Goal: Find specific page/section: Find specific page/section

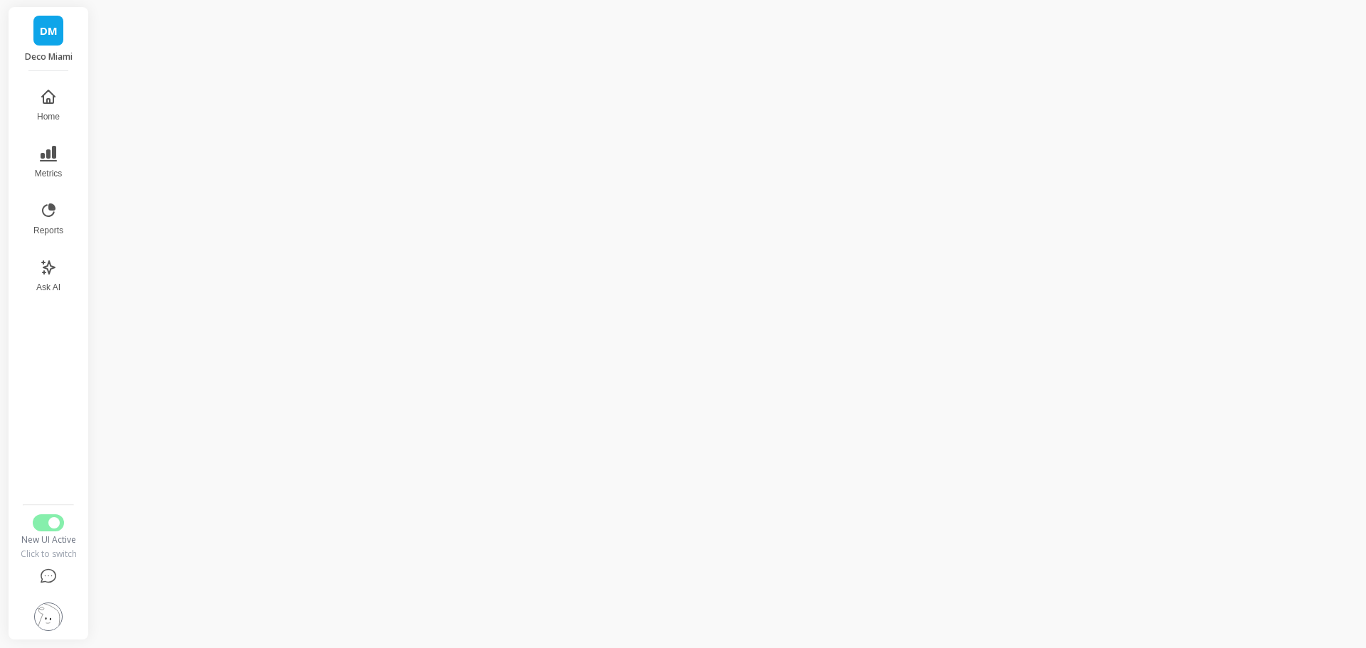
click at [70, 33] on div "DM Deco Miami" at bounding box center [49, 39] width 80 height 64
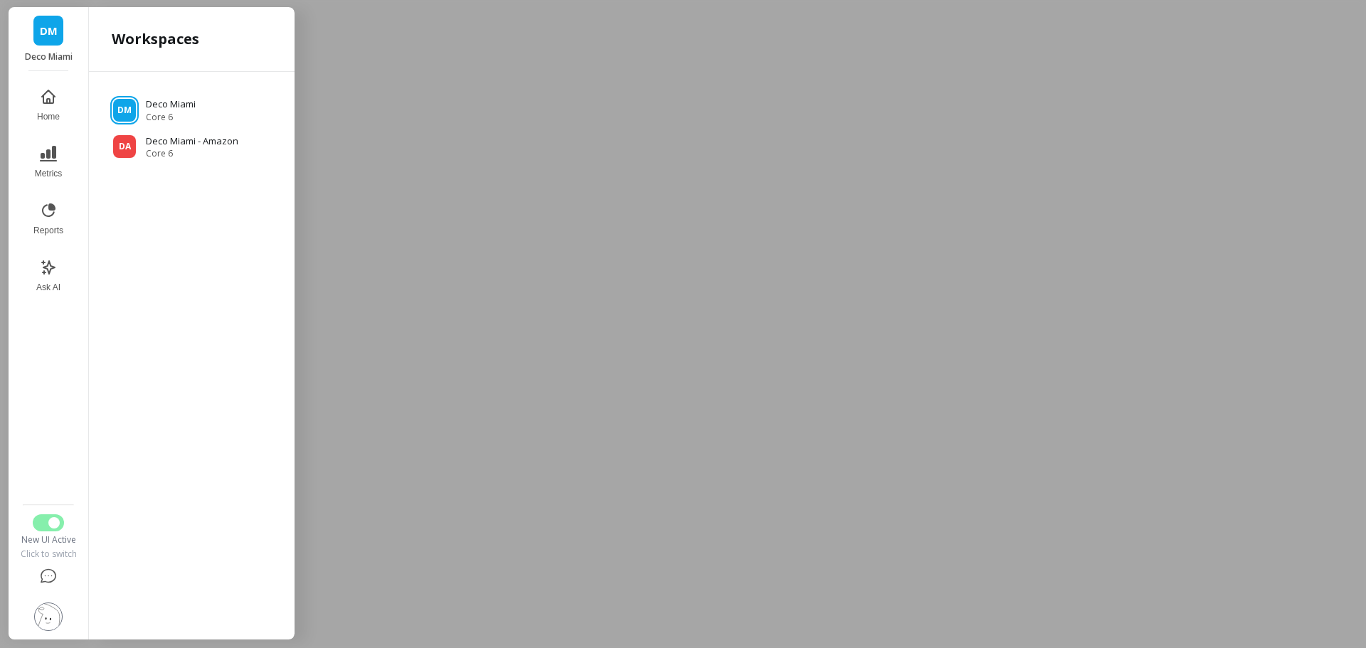
click at [54, 34] on span "DM" at bounding box center [49, 31] width 18 height 16
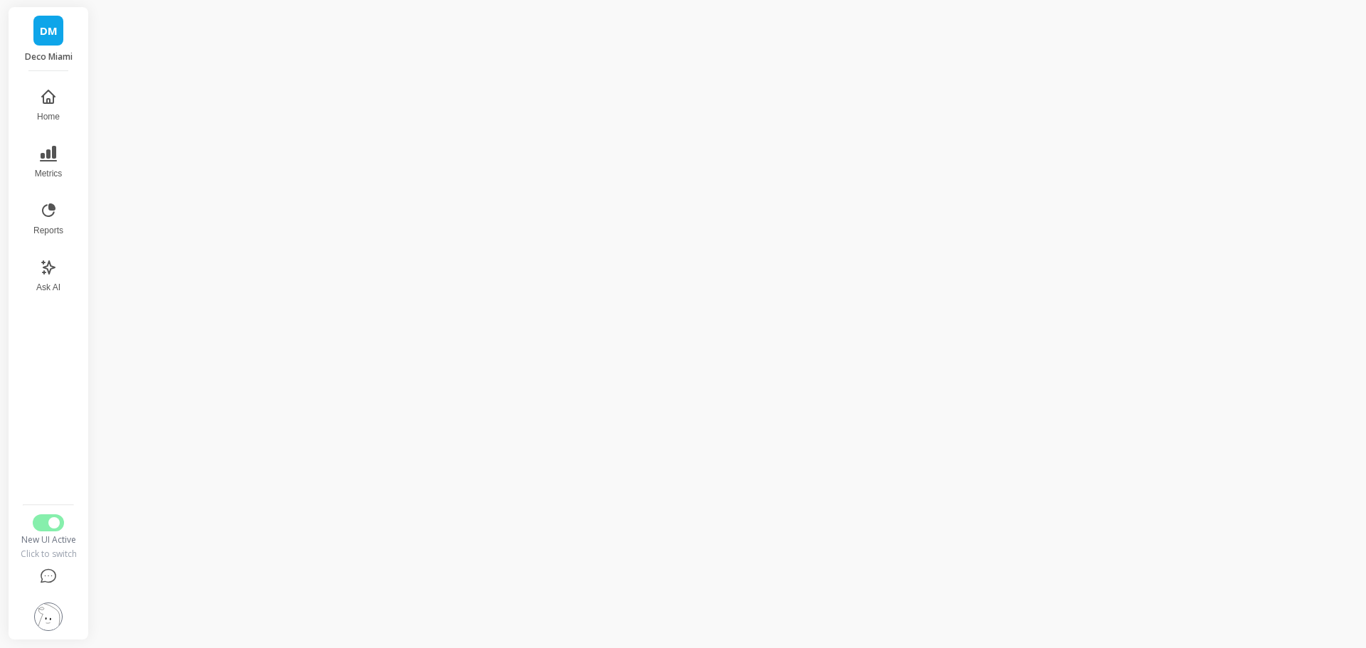
click at [54, 33] on span "DM" at bounding box center [49, 31] width 18 height 16
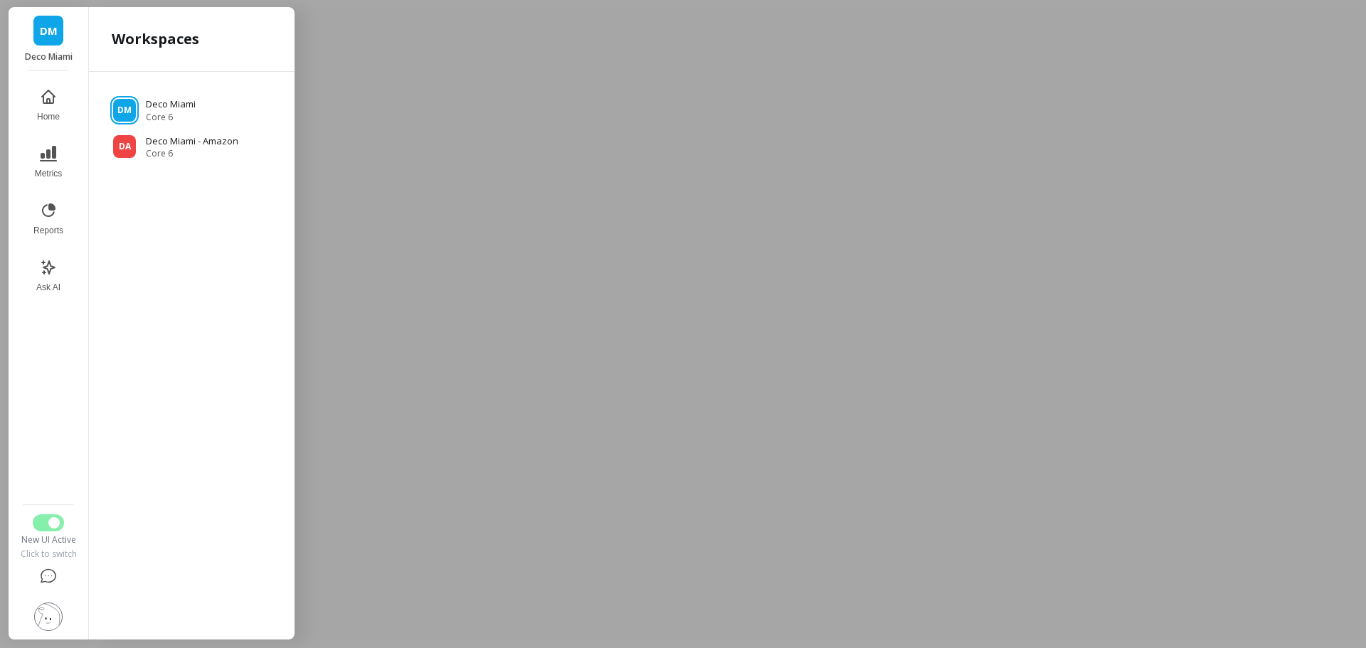
click at [210, 140] on p "Deco Miami - Amazon" at bounding box center [192, 142] width 93 height 14
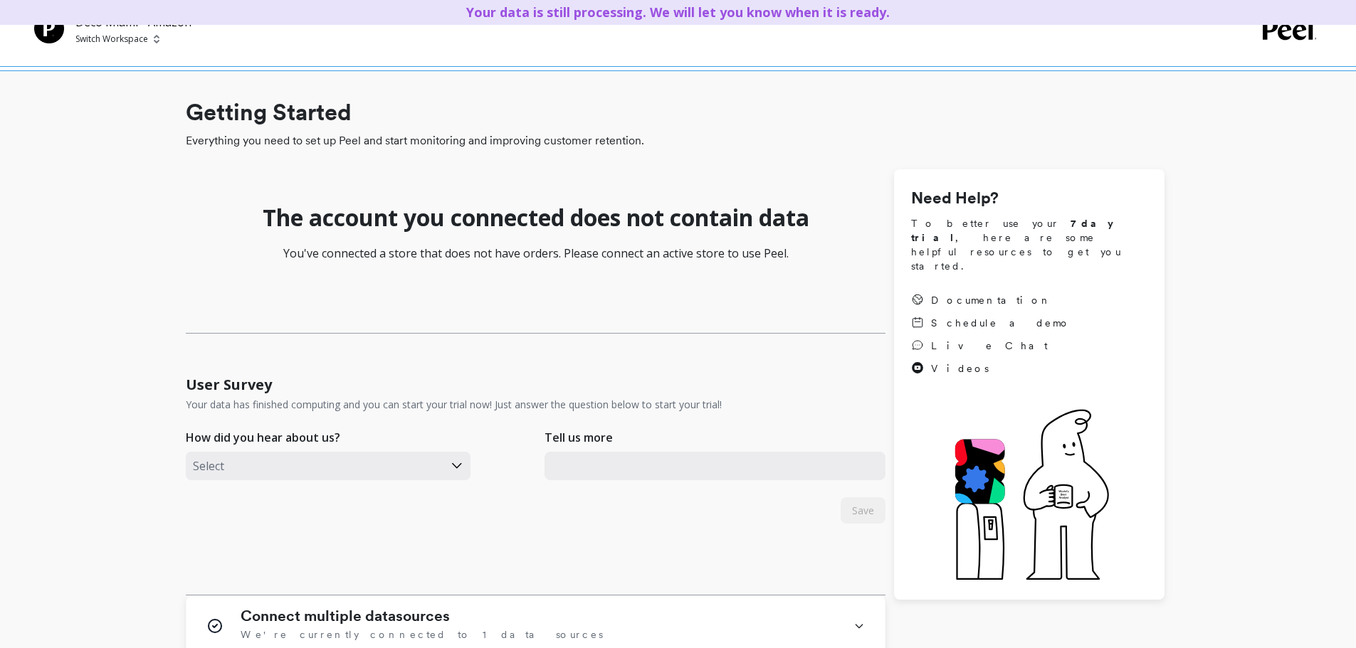
click at [125, 37] on p "Switch Workspace" at bounding box center [111, 38] width 73 height 11
click at [162, 104] on div "D Deco Miami" at bounding box center [153, 107] width 167 height 27
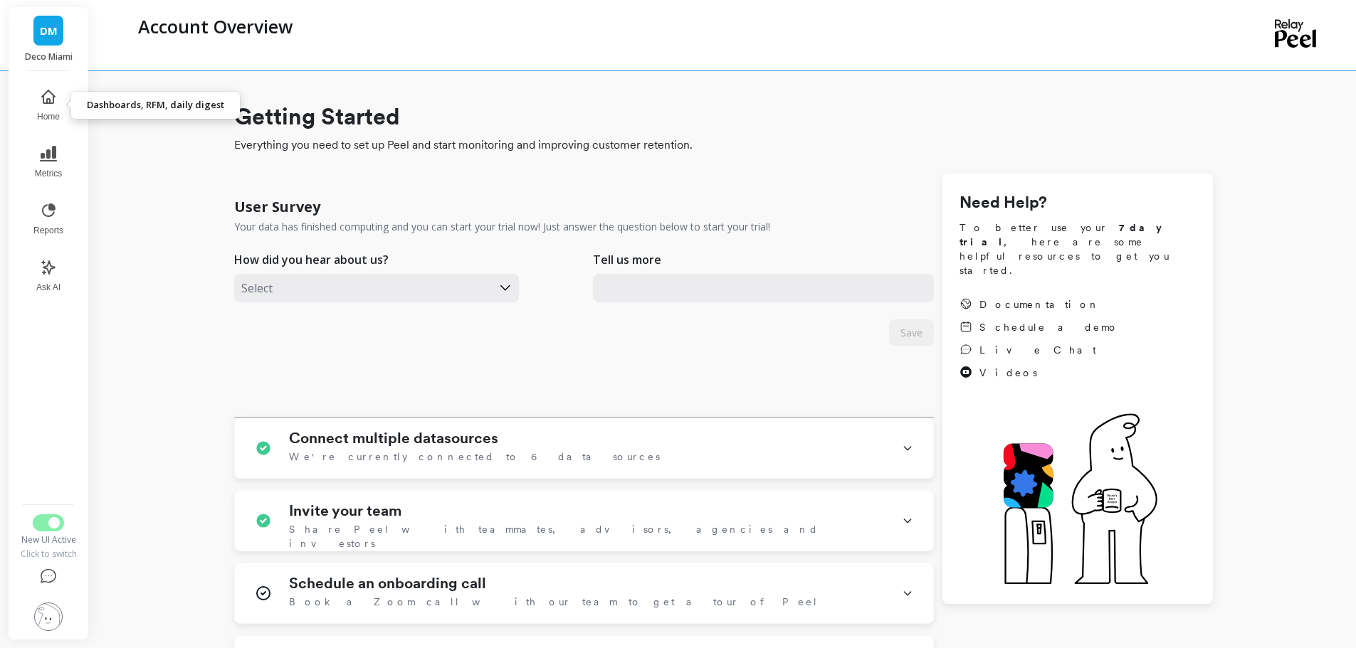
click at [48, 106] on button "Home" at bounding box center [48, 105] width 47 height 51
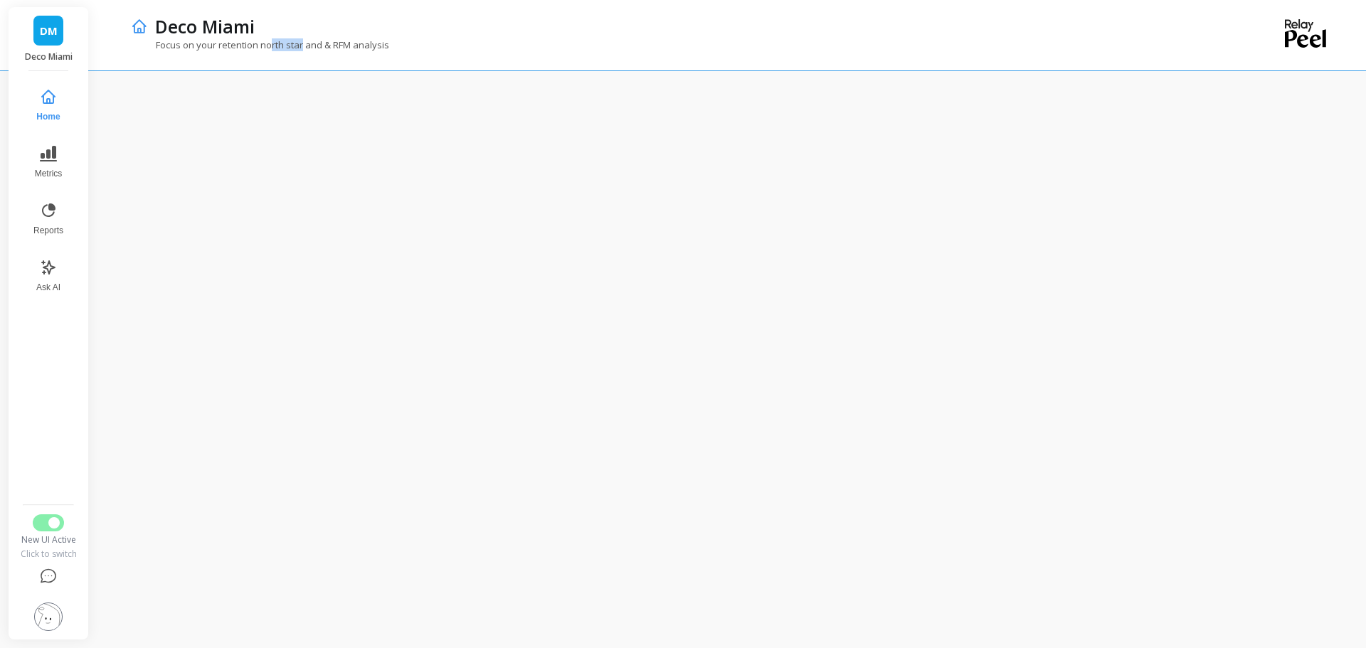
drag, startPoint x: 274, startPoint y: 48, endPoint x: 307, endPoint y: 48, distance: 32.7
click at [307, 48] on p "Focus on your retention north star and & RFM analysis" at bounding box center [260, 44] width 258 height 13
click at [51, 612] on img at bounding box center [48, 617] width 28 height 28
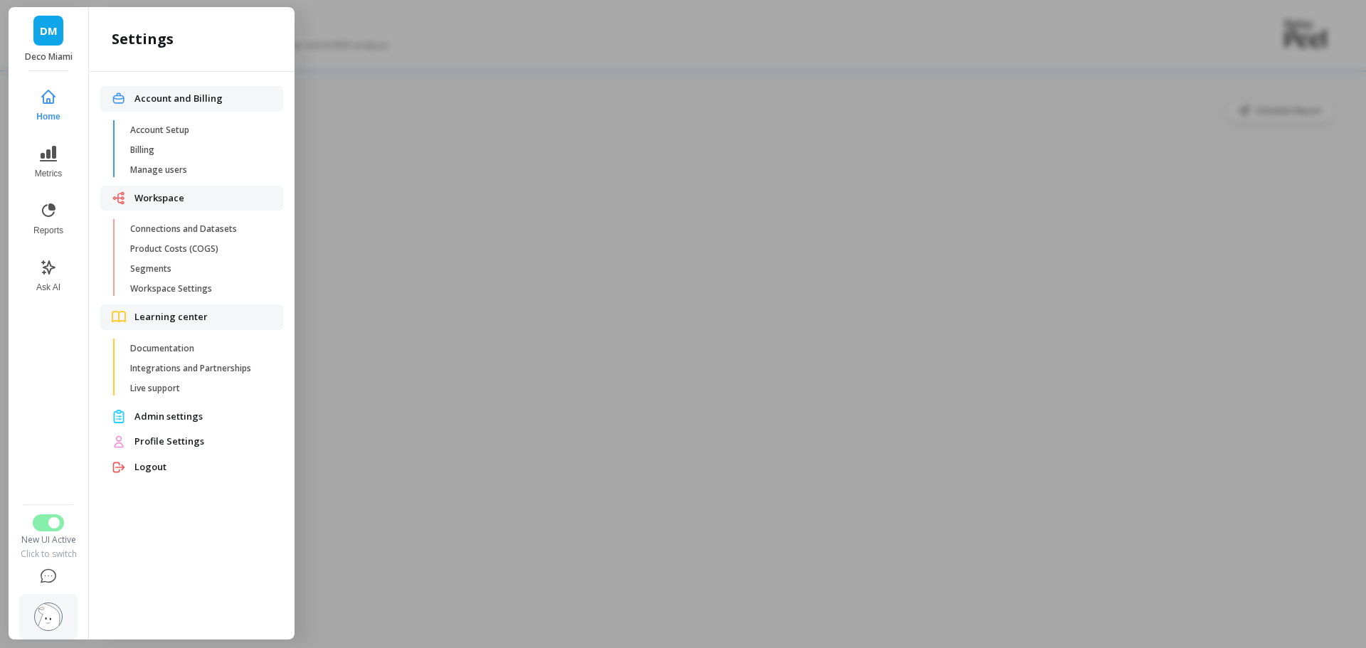
click at [201, 229] on span "Connections and Datasets" at bounding box center [198, 228] width 136 height 11
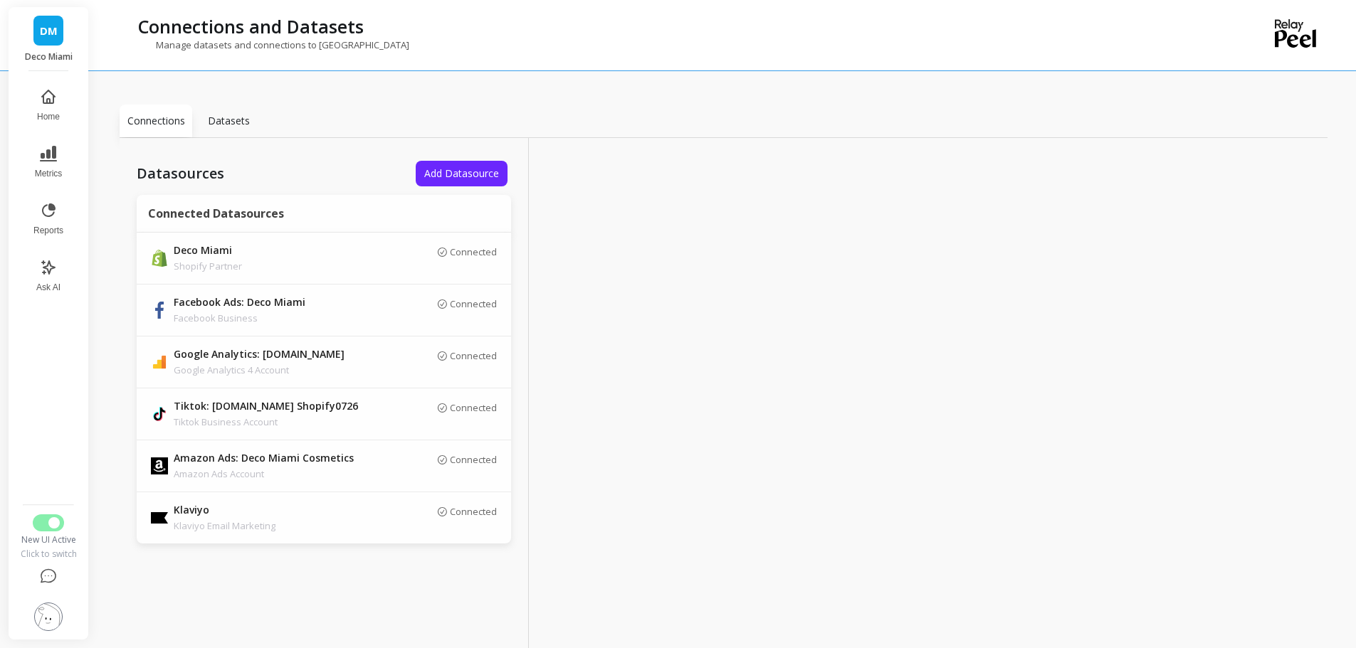
click at [60, 95] on button "Home" at bounding box center [48, 105] width 47 height 51
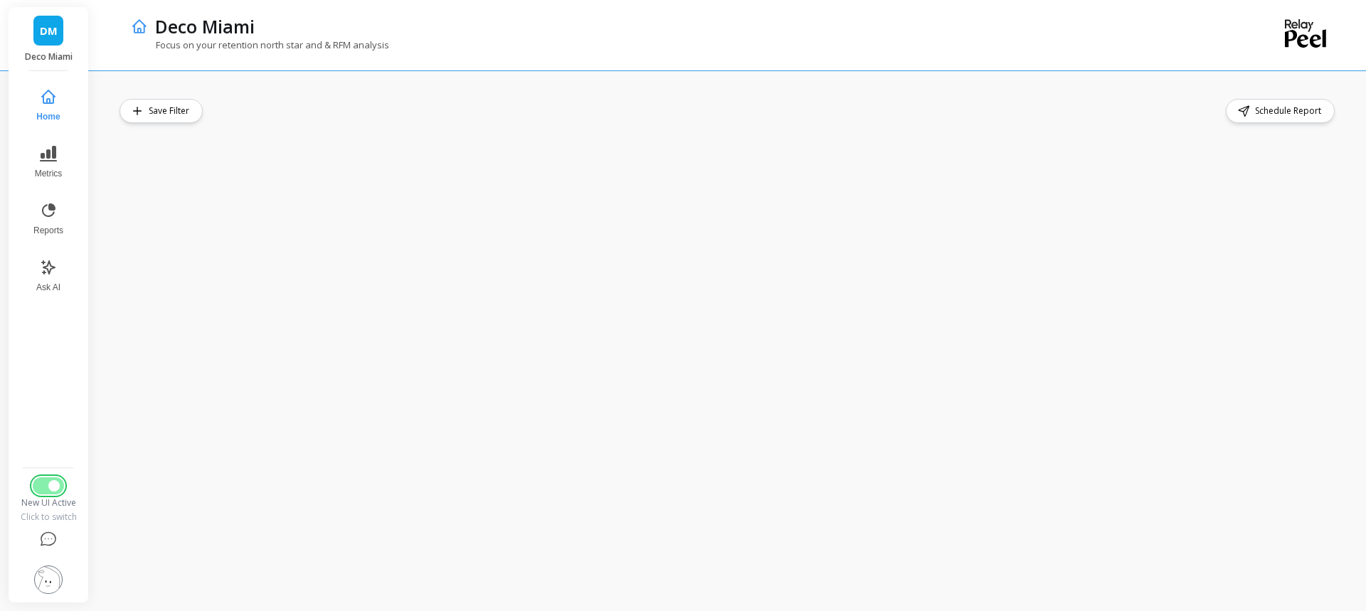
drag, startPoint x: 58, startPoint y: 485, endPoint x: 81, endPoint y: 480, distance: 24.0
click at [58, 485] on span "Switch to Legacy UI" at bounding box center [53, 485] width 11 height 11
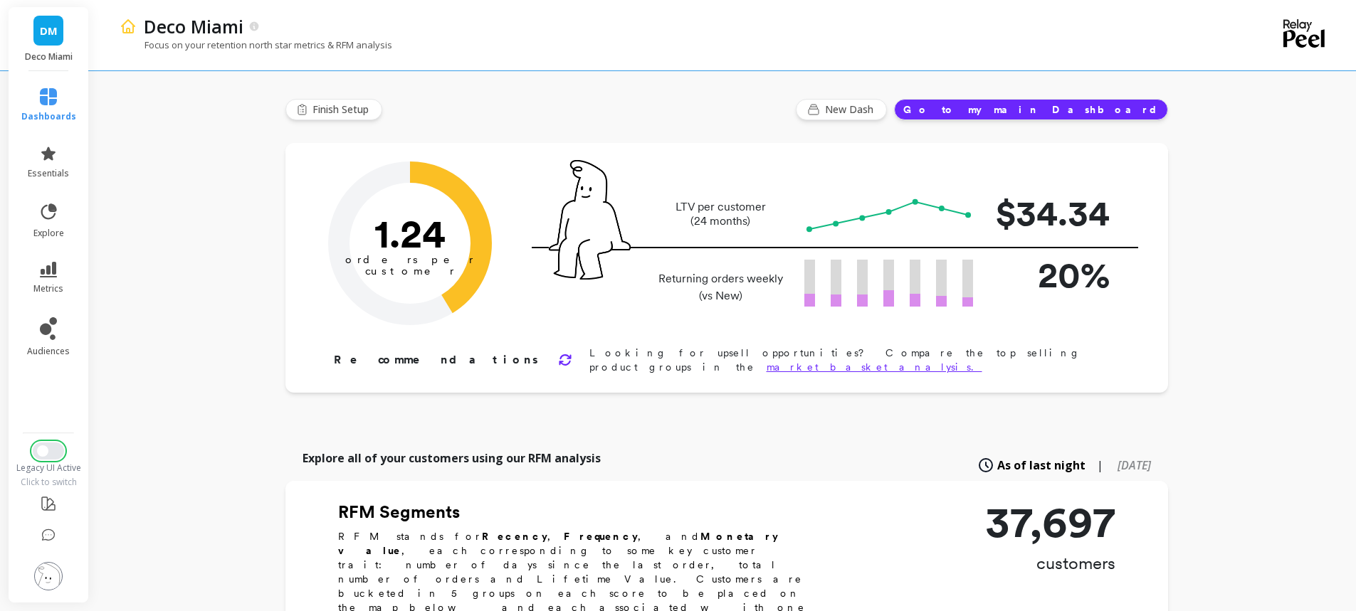
click at [49, 454] on button "Switch to New UI" at bounding box center [48, 451] width 31 height 17
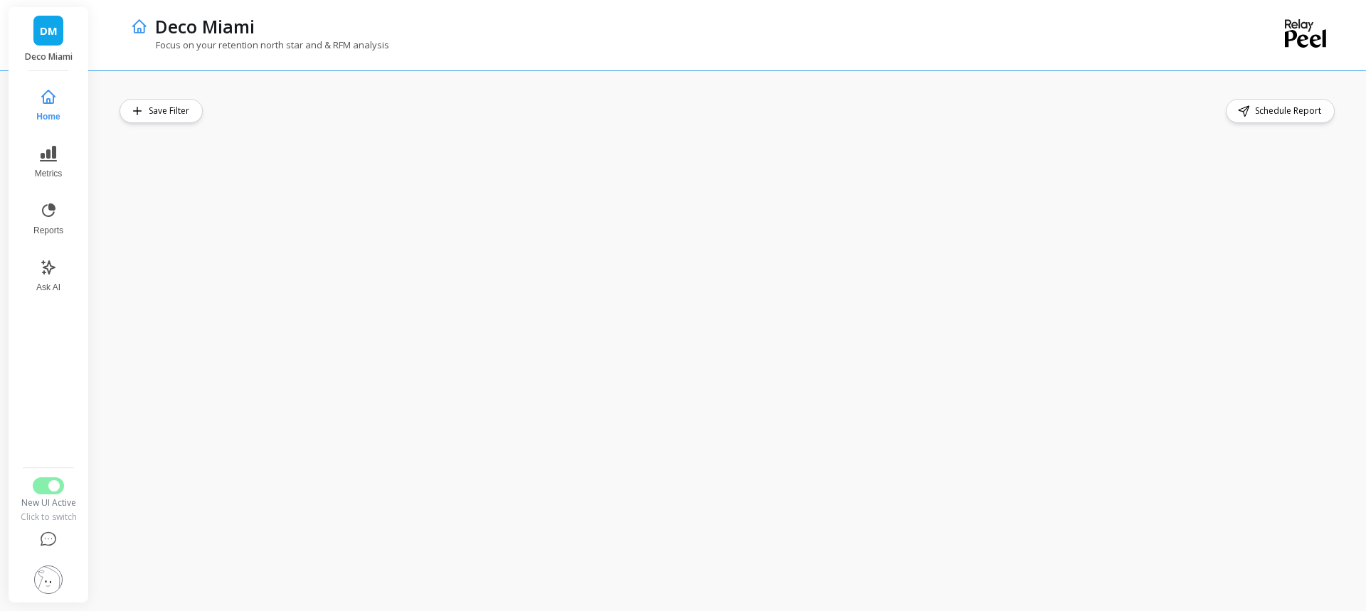
click at [1291, 114] on span "Schedule Report" at bounding box center [1290, 111] width 70 height 14
click at [315, 110] on div "Save Filter Schedule Report" at bounding box center [729, 111] width 1218 height 24
click at [278, 102] on div "Save Filter Schedule Report" at bounding box center [729, 111] width 1218 height 24
click at [56, 161] on icon at bounding box center [48, 154] width 17 height 16
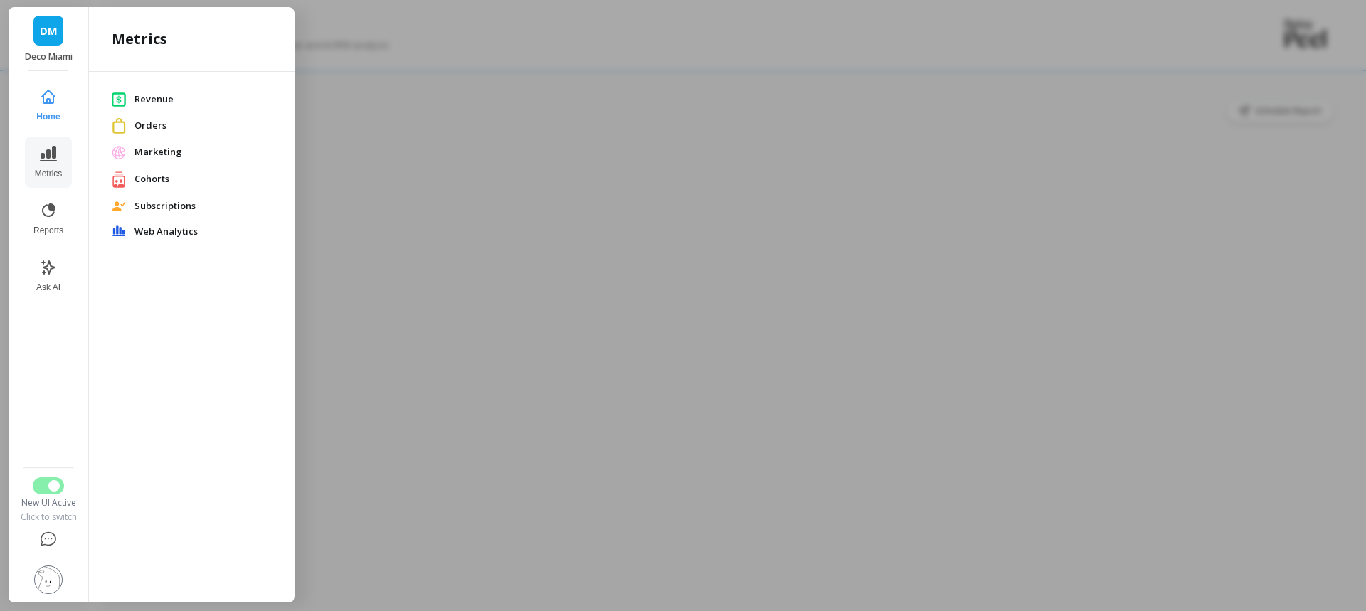
click at [162, 97] on span "Revenue" at bounding box center [203, 100] width 137 height 14
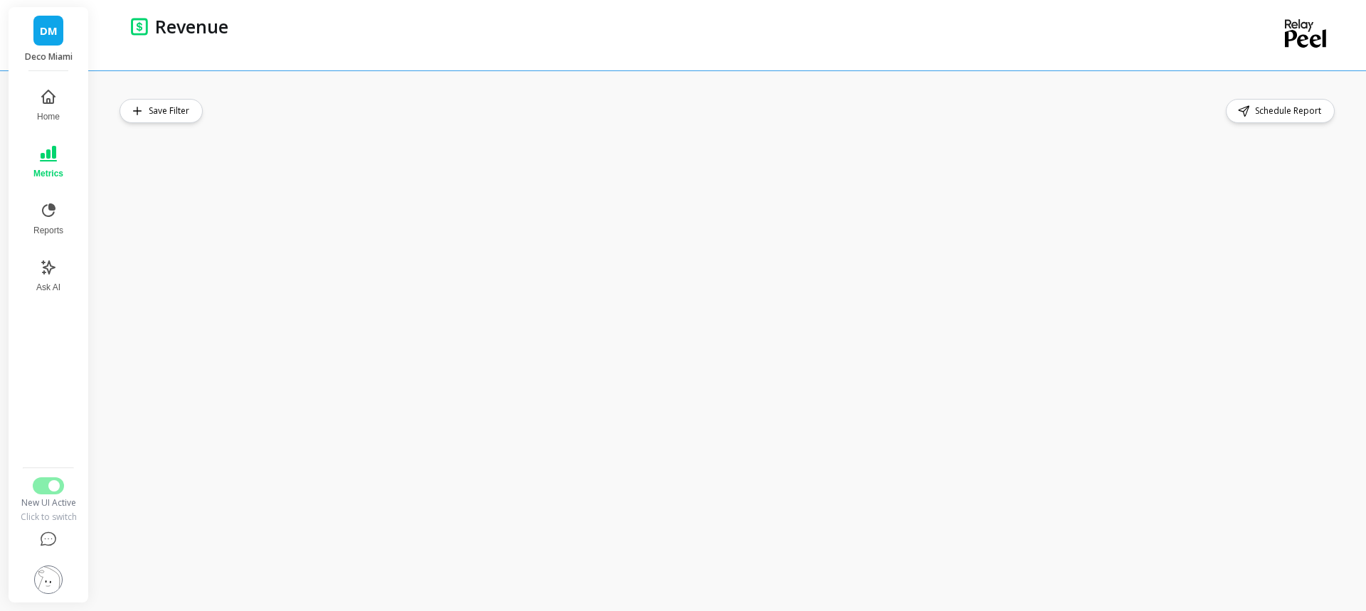
click at [57, 161] on button "Metrics" at bounding box center [48, 162] width 47 height 51
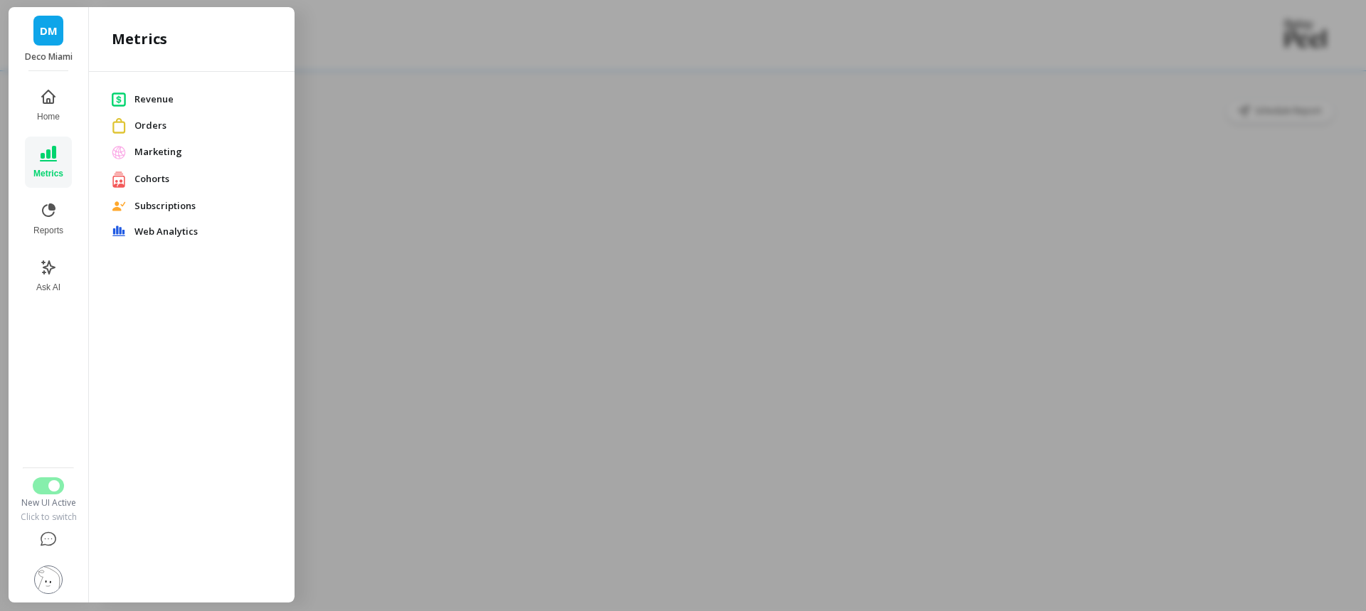
click at [396, 83] on div at bounding box center [683, 305] width 1366 height 611
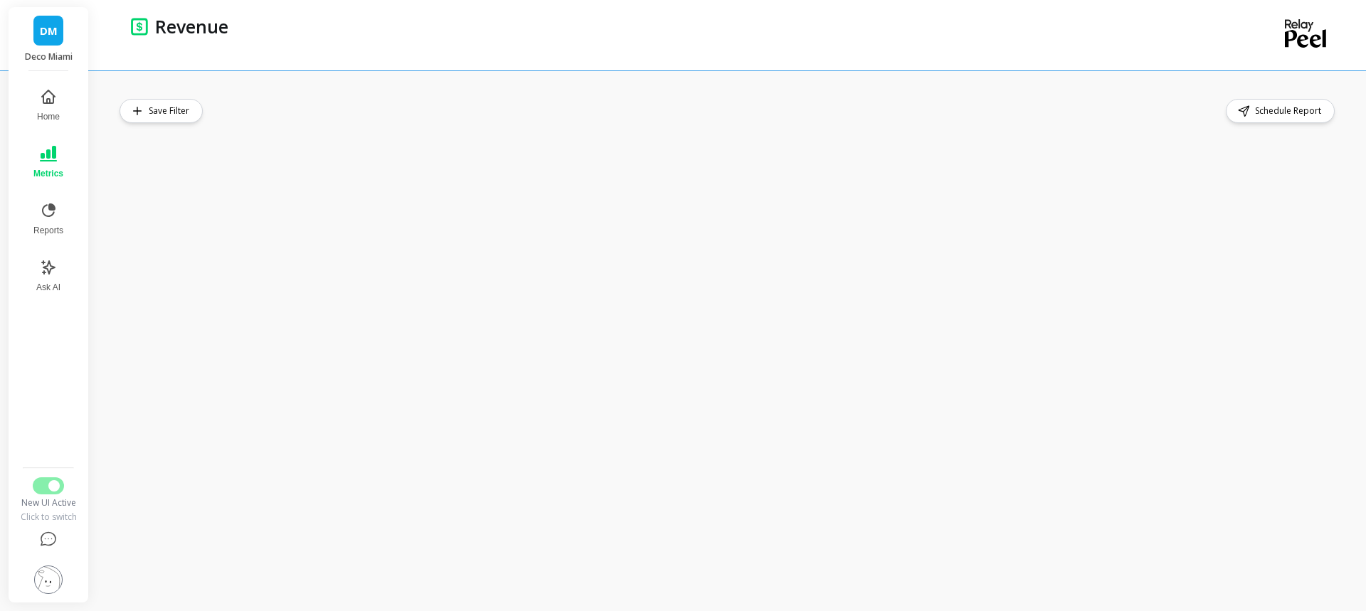
click at [325, 92] on div "Save Filter Schedule Report" at bounding box center [732, 340] width 1270 height 541
drag, startPoint x: 339, startPoint y: 99, endPoint x: 380, endPoint y: 99, distance: 40.6
click at [380, 99] on div "Save Filter Schedule Report" at bounding box center [729, 111] width 1218 height 24
click at [1341, 143] on div "Save Filter Schedule Report" at bounding box center [732, 340] width 1270 height 541
click at [710, 95] on div "Save Filter Schedule Report" at bounding box center [732, 340] width 1270 height 541
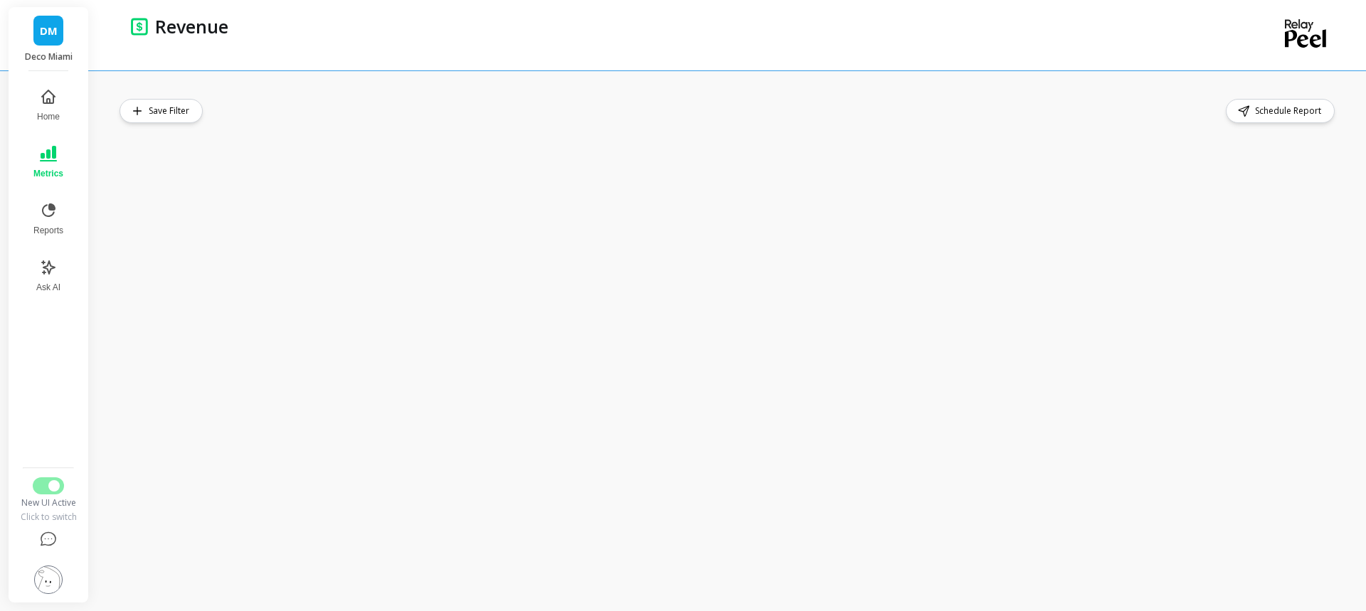
click at [263, 86] on div "Save Filter Schedule Report" at bounding box center [732, 340] width 1270 height 541
click at [549, 114] on div "Save Filter Schedule Report" at bounding box center [729, 111] width 1218 height 24
click at [445, 93] on div "Save Filter Schedule Report" at bounding box center [732, 340] width 1270 height 541
click at [51, 210] on icon at bounding box center [49, 211] width 14 height 14
click at [46, 160] on icon at bounding box center [48, 154] width 17 height 16
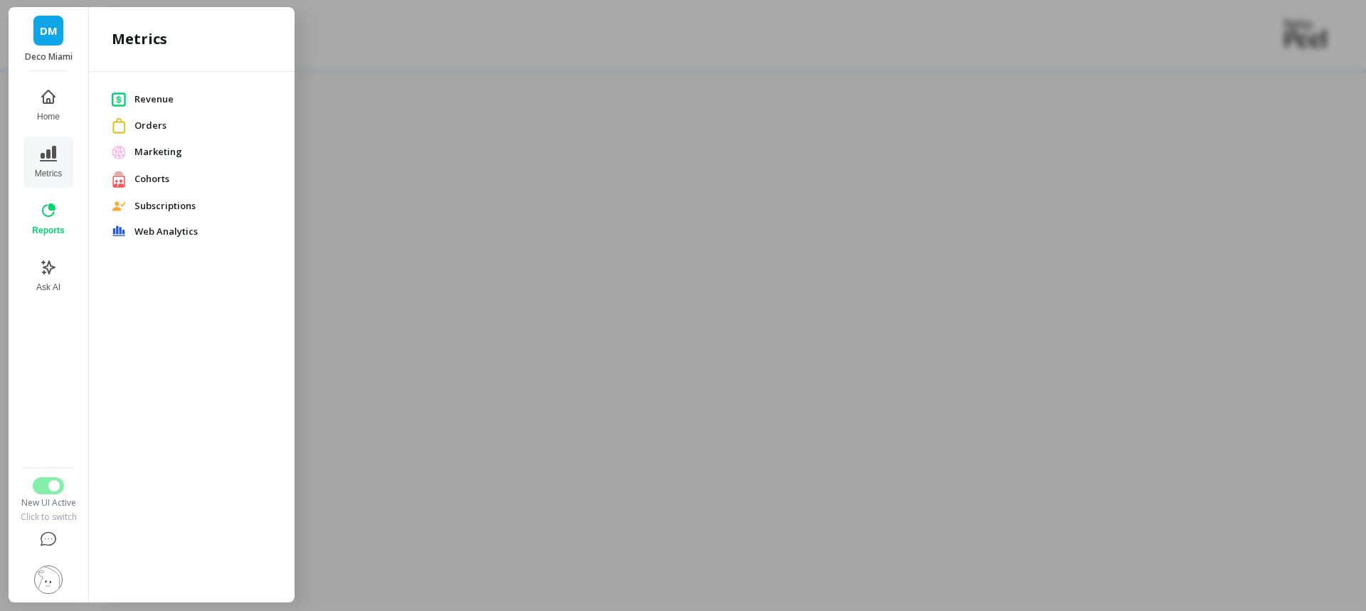
click at [438, 147] on div at bounding box center [683, 305] width 1366 height 611
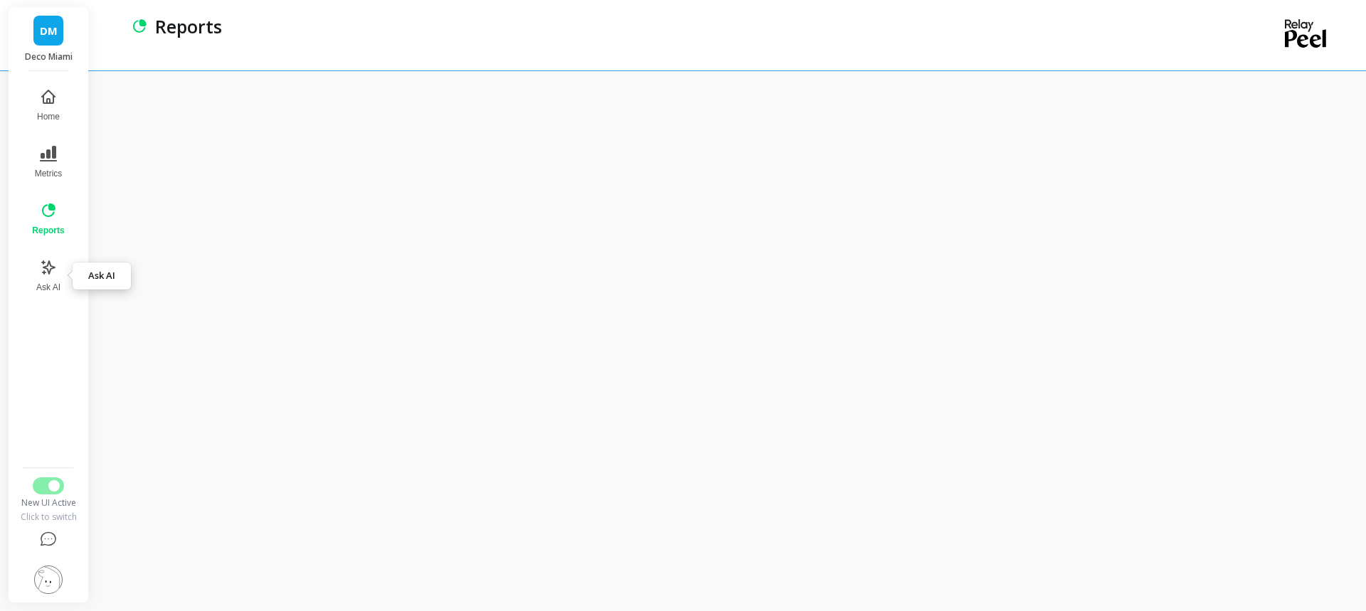
click at [51, 266] on icon at bounding box center [48, 267] width 13 height 13
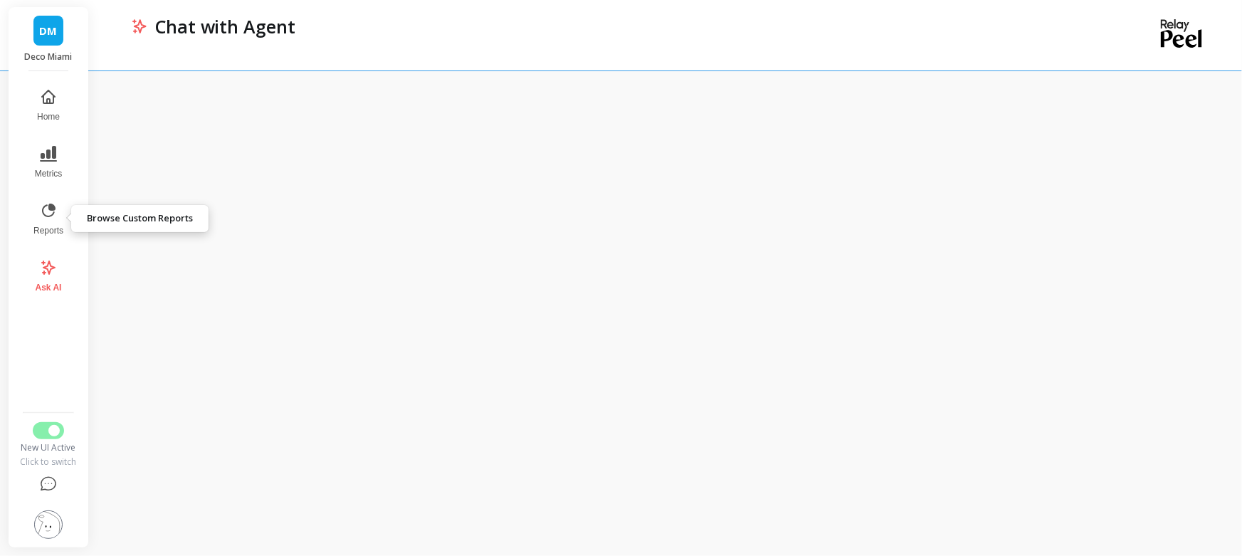
click at [42, 213] on icon at bounding box center [48, 210] width 17 height 17
click at [58, 163] on button "Metrics" at bounding box center [47, 162] width 49 height 51
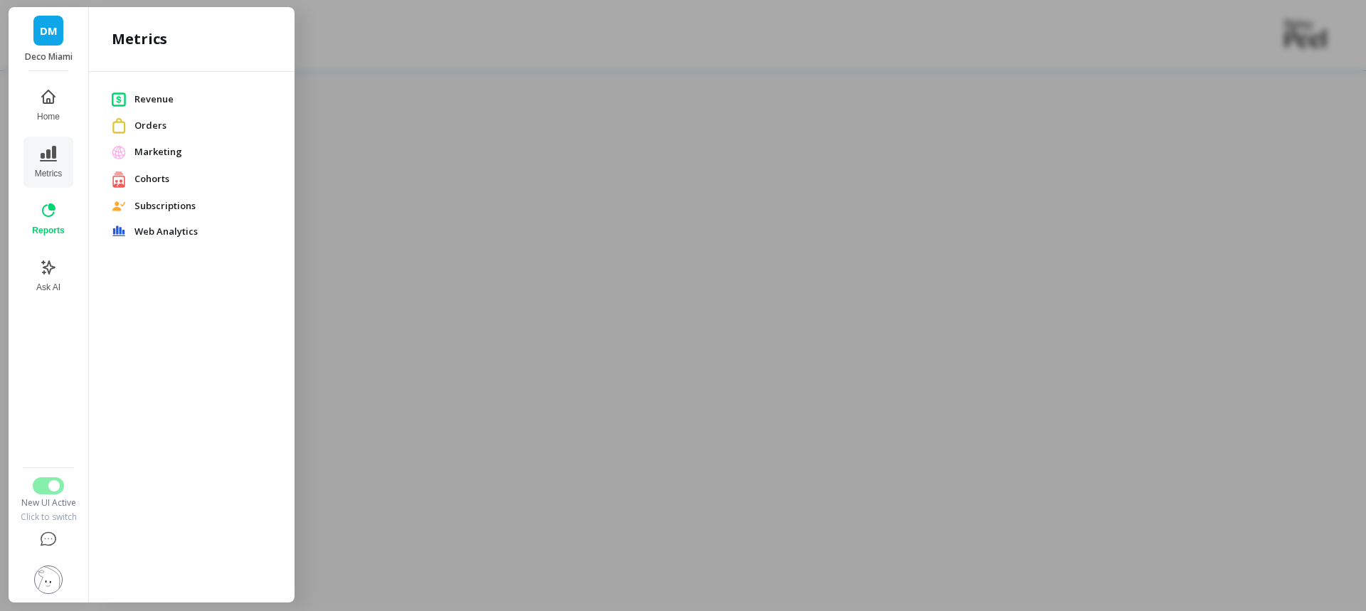
click at [152, 98] on span "Revenue" at bounding box center [203, 100] width 137 height 14
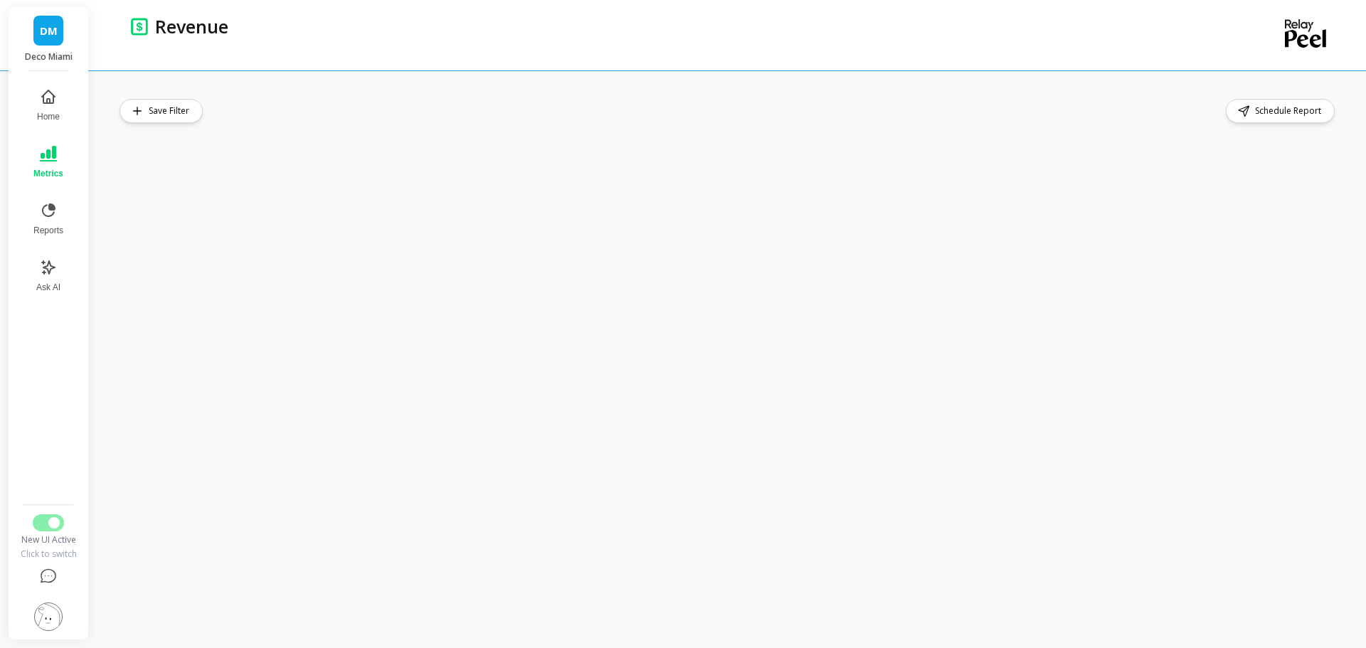
click at [65, 37] on div "DM Deco Miami" at bounding box center [49, 39] width 80 height 64
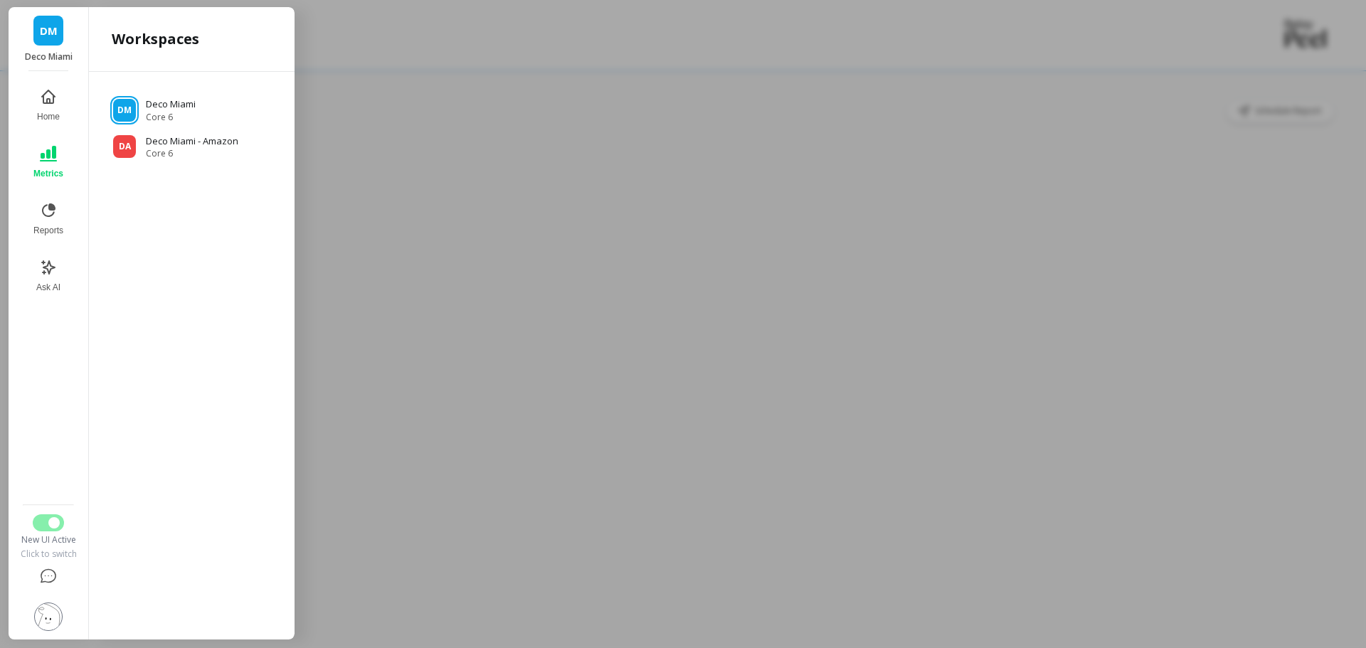
click at [674, 62] on div at bounding box center [683, 324] width 1366 height 648
